Goal: Find specific fact: Find specific fact

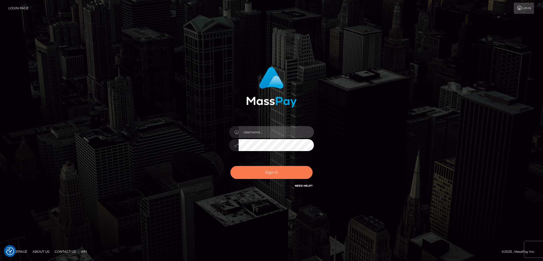
type input "alexstef"
click at [277, 171] on button "Sign in" at bounding box center [272, 172] width 82 height 13
type input "alexstef"
click at [277, 171] on button "Sign in" at bounding box center [272, 172] width 82 height 13
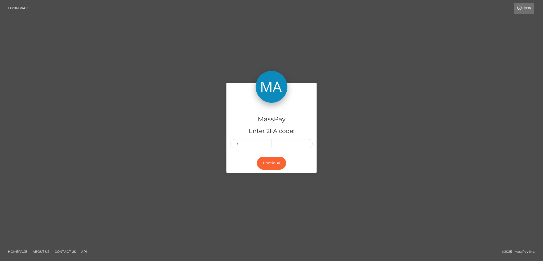
type input "4"
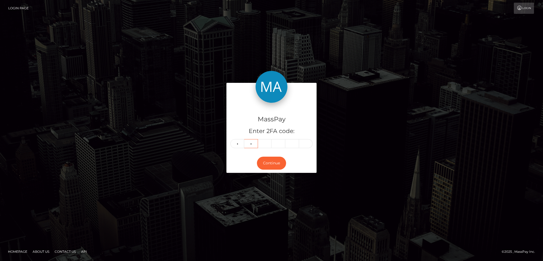
type input "3"
type input "1"
type input "9"
type input "1"
type input "6"
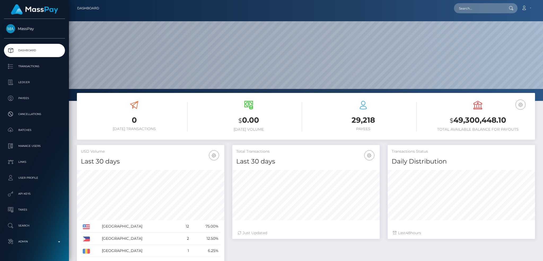
scroll to position [94, 147]
click at [466, 14] on div "Loading... Loading... Account Edit Profile Logout" at bounding box center [319, 8] width 432 height 11
click at [466, 9] on input "text" at bounding box center [479, 8] width 50 height 10
paste input "0f9bae2e-6835-11f0-a026-06178c1a380f"
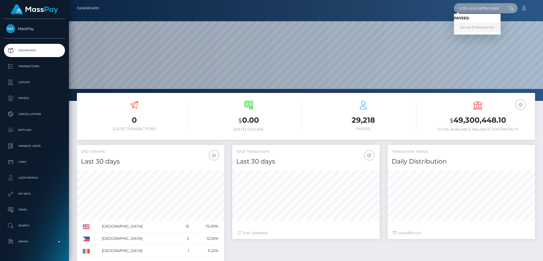
type input "0f9bae2e-6835-11f0-a026-06178c1a380f"
click at [471, 28] on link "Serveh Enterprise Inc" at bounding box center [477, 28] width 47 height 10
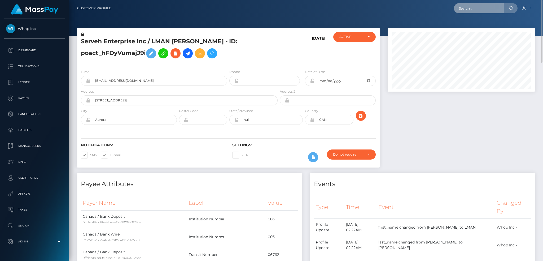
click at [482, 10] on input "text" at bounding box center [479, 8] width 50 height 10
paste input "nADxUeRCRQCDOz29aSHeYA"
type input "nADxUeRCRQCDOz29aSHeYA"
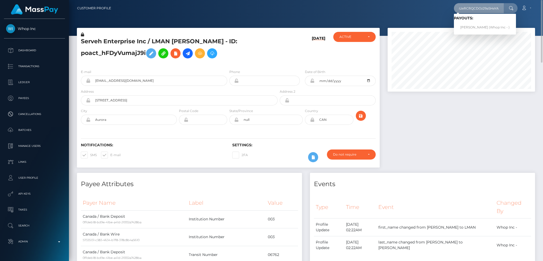
scroll to position [0, 0]
click at [473, 29] on link "JAN HARVEY BALUCOS (Whop Inc - )" at bounding box center [485, 28] width 62 height 10
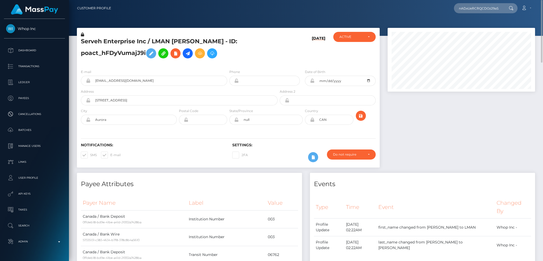
scroll to position [71, 0]
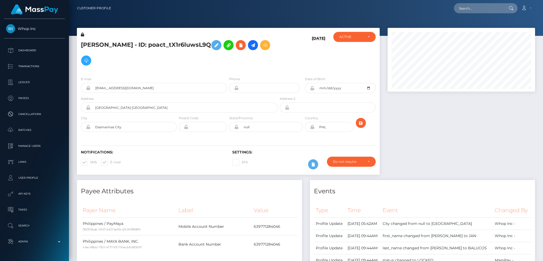
scroll to position [64, 147]
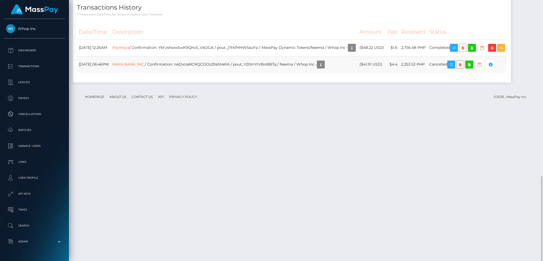
click at [284, 73] on td "MAYA BANK, INC. / Confirmation: nADxUeRCRQCDOz29aSHeYA / pout_Y20mYrVBoBBTq / N…" at bounding box center [234, 64] width 247 height 17
copy td "pout_Y20mYrVBoBBTq"
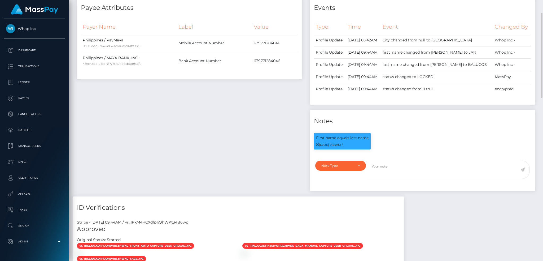
scroll to position [6, 0]
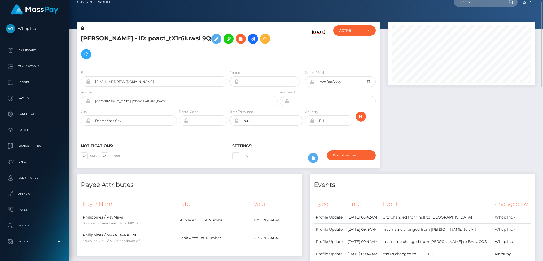
drag, startPoint x: 229, startPoint y: 36, endPoint x: 166, endPoint y: 37, distance: 62.9
click at [166, 37] on h5 "[PERSON_NAME] - ID: poact_tX1r6luwsL9Q" at bounding box center [178, 46] width 194 height 31
copy h5 "poact_tX1r6luwsL9Q"
